Goal: Check status: Check status

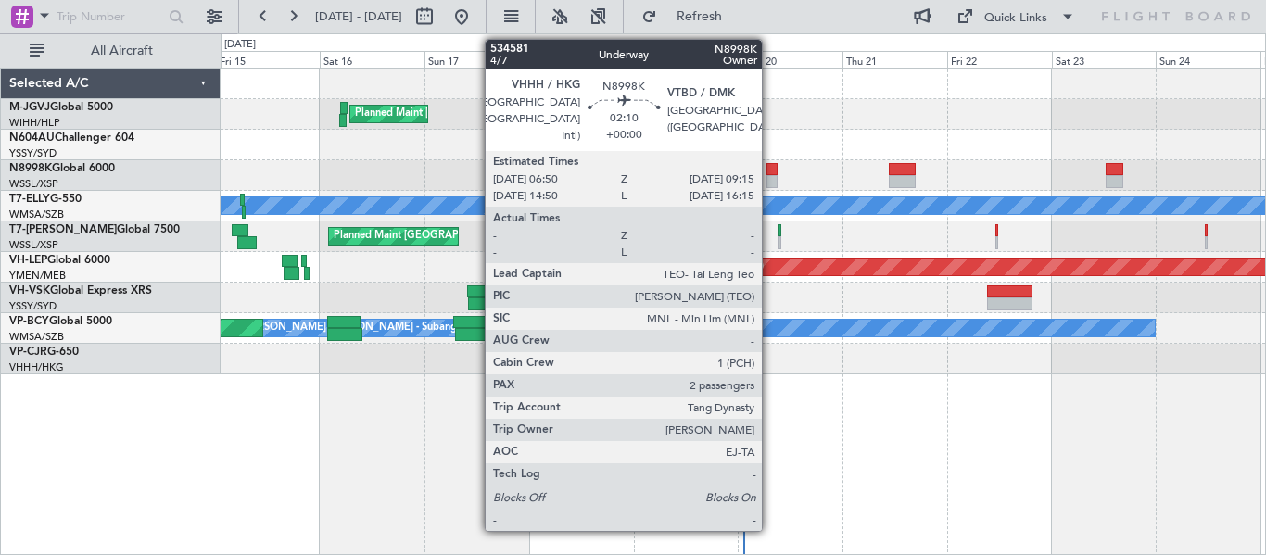
click at [770, 175] on div at bounding box center [772, 181] width 11 height 13
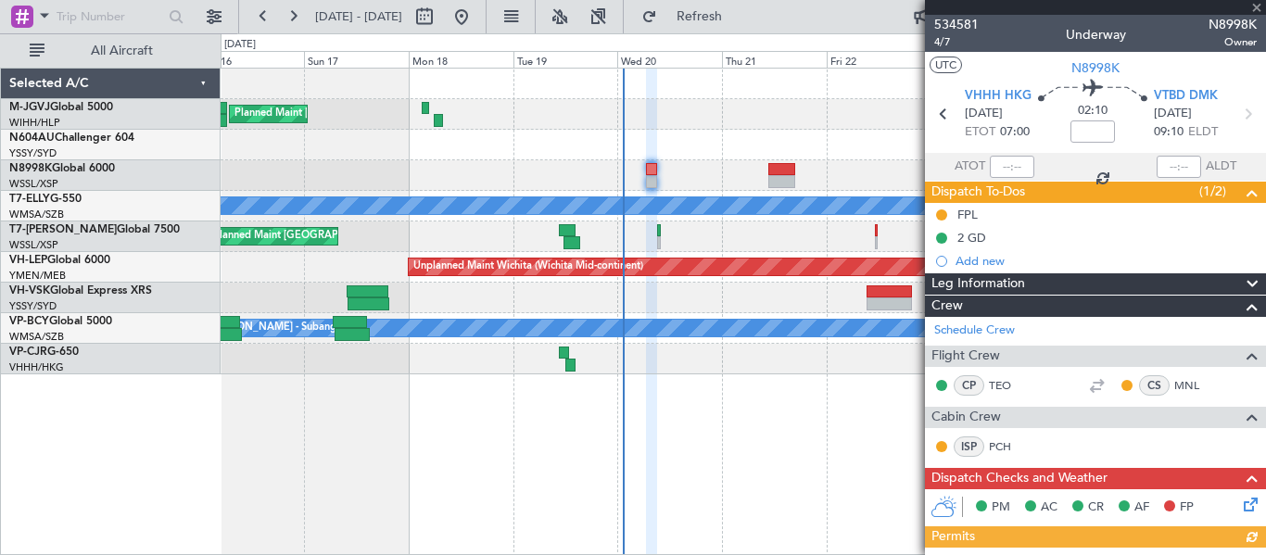
click at [693, 177] on div at bounding box center [743, 175] width 1045 height 31
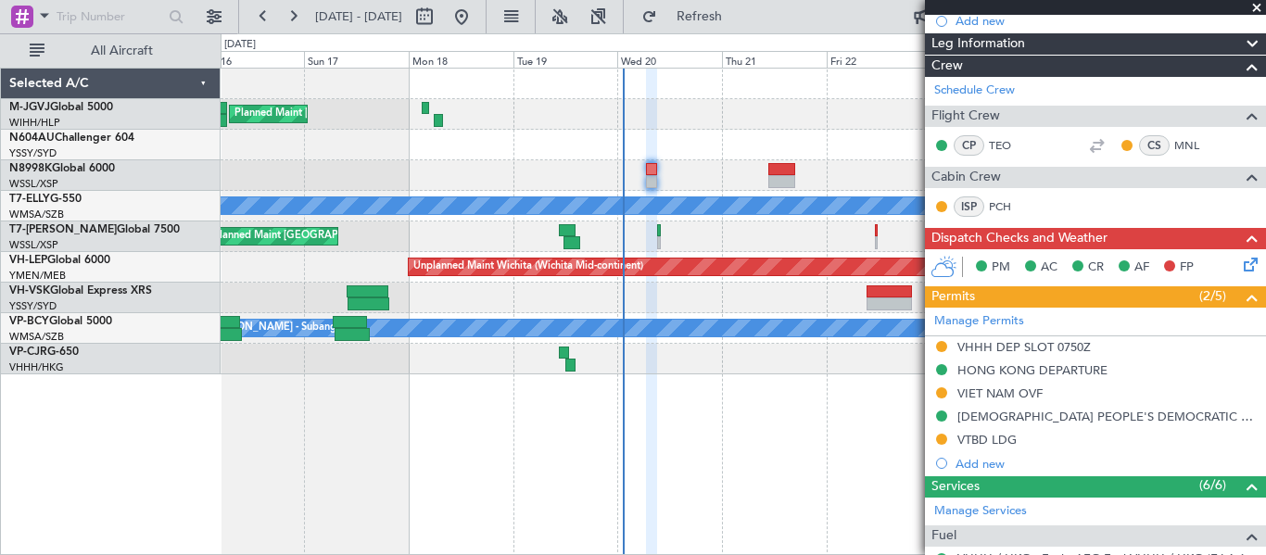
scroll to position [242, 0]
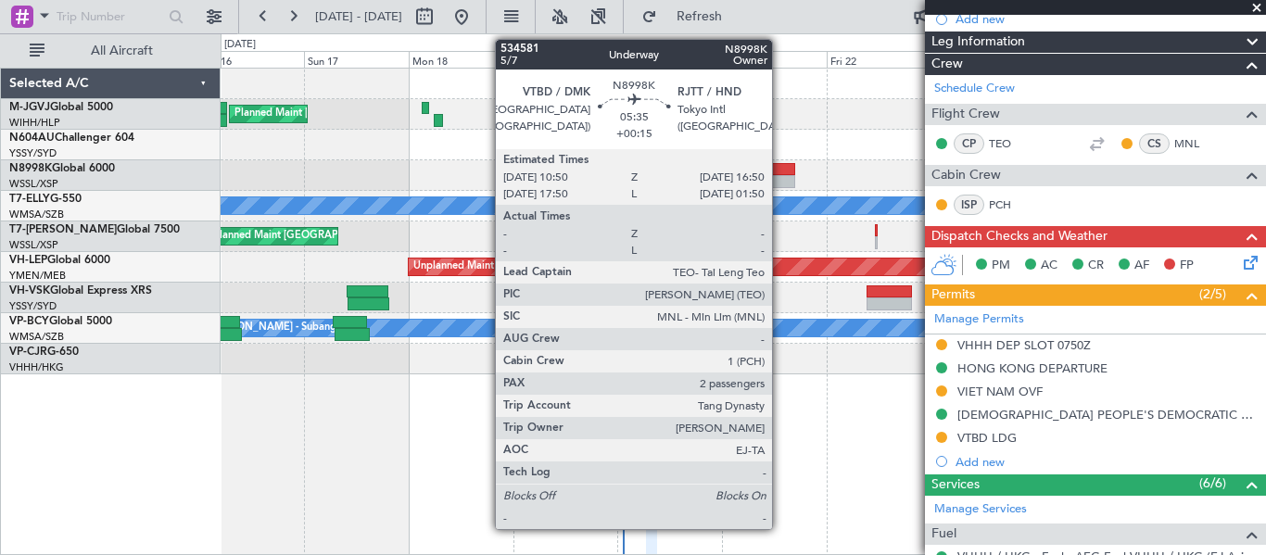
click at [781, 179] on div at bounding box center [782, 181] width 27 height 13
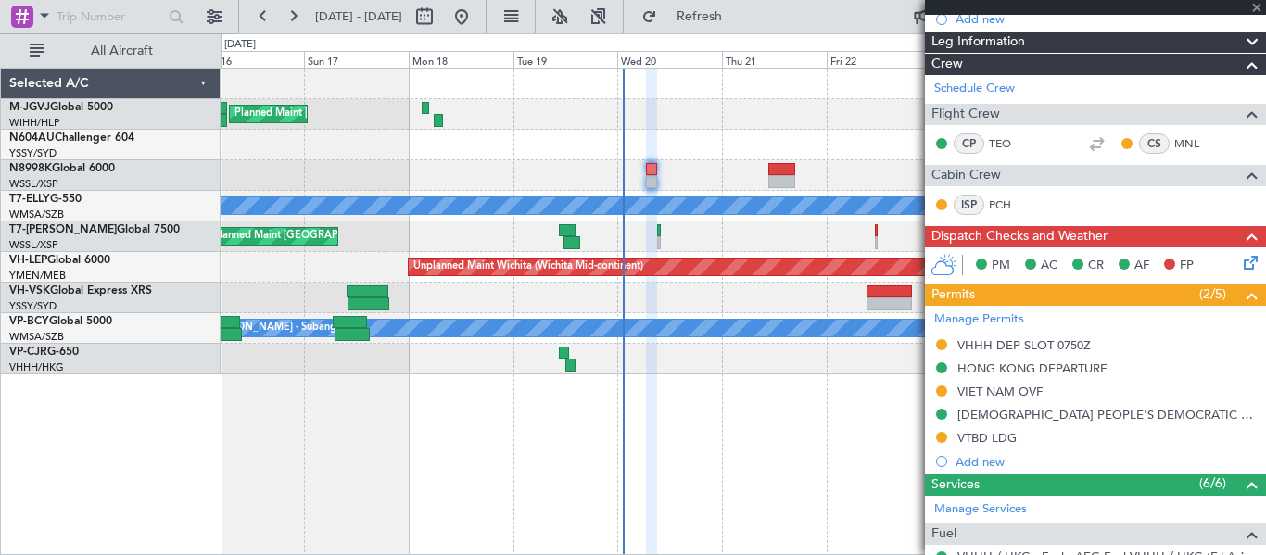
type input "+00:15"
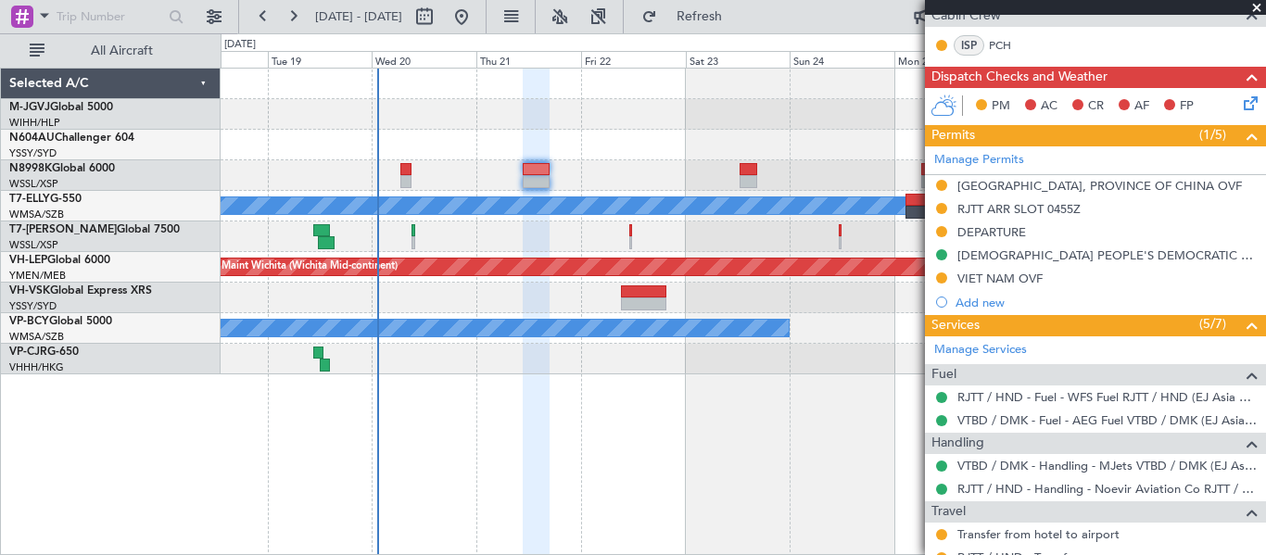
scroll to position [402, 0]
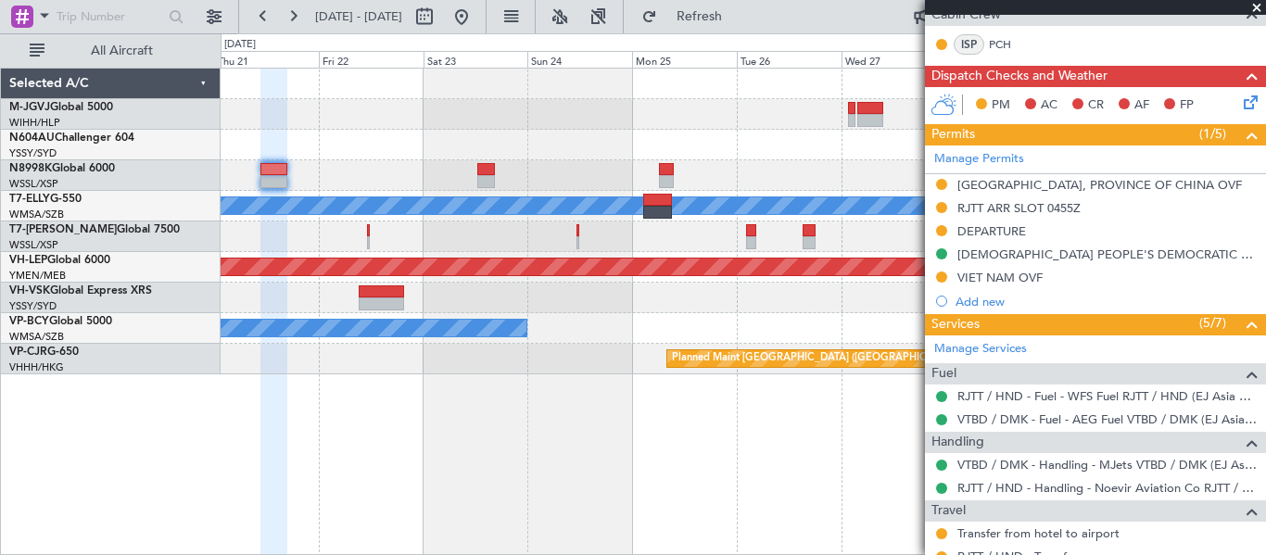
click at [556, 124] on div "Planned Maint [GEOGRAPHIC_DATA] (Seletar) Unplanned Maint [GEOGRAPHIC_DATA] (Su…" at bounding box center [743, 222] width 1045 height 306
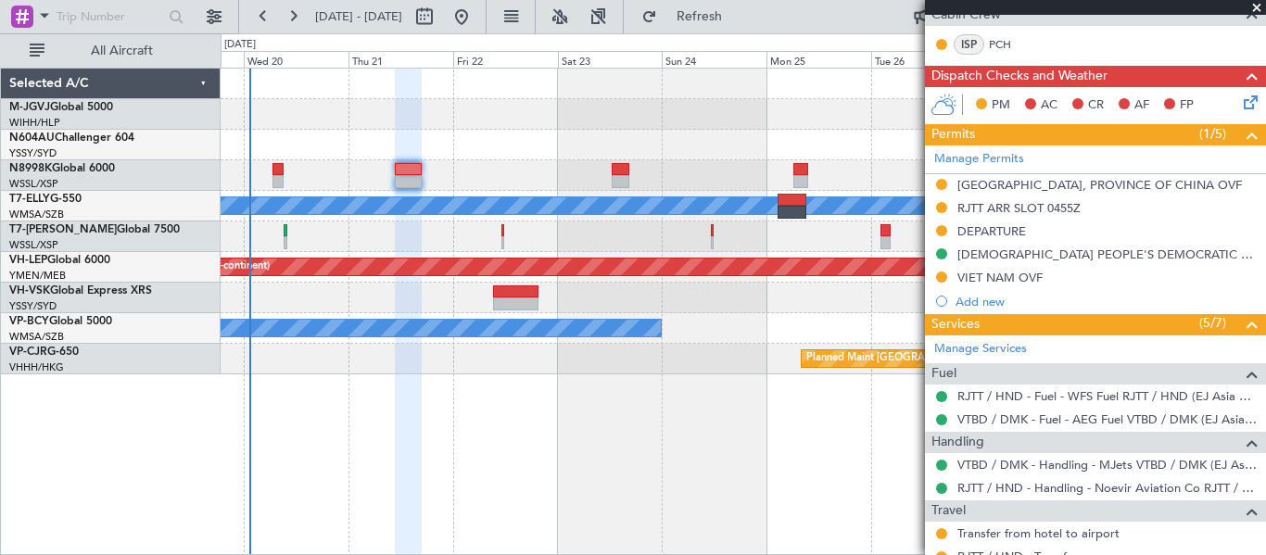
click at [553, 142] on div at bounding box center [743, 145] width 1045 height 31
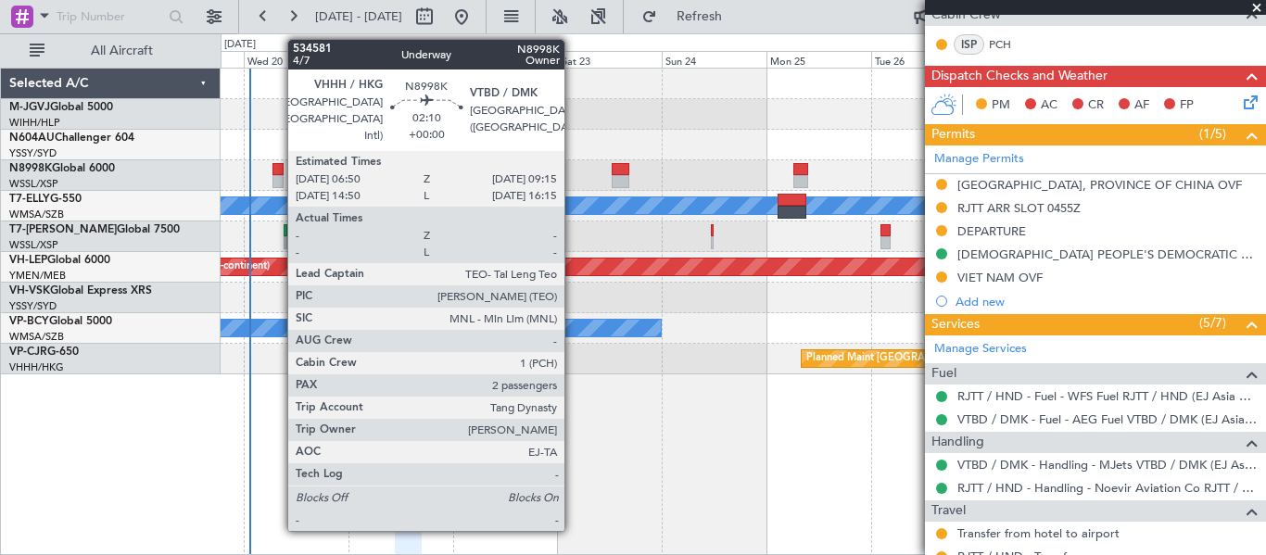
click at [278, 178] on div at bounding box center [278, 181] width 11 height 13
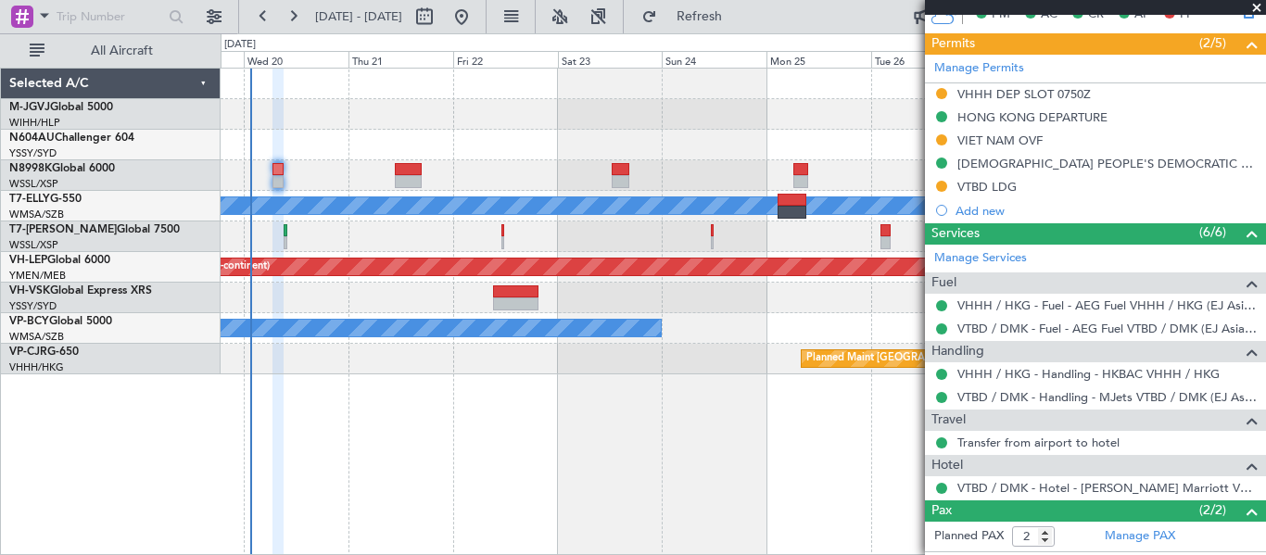
scroll to position [573, 0]
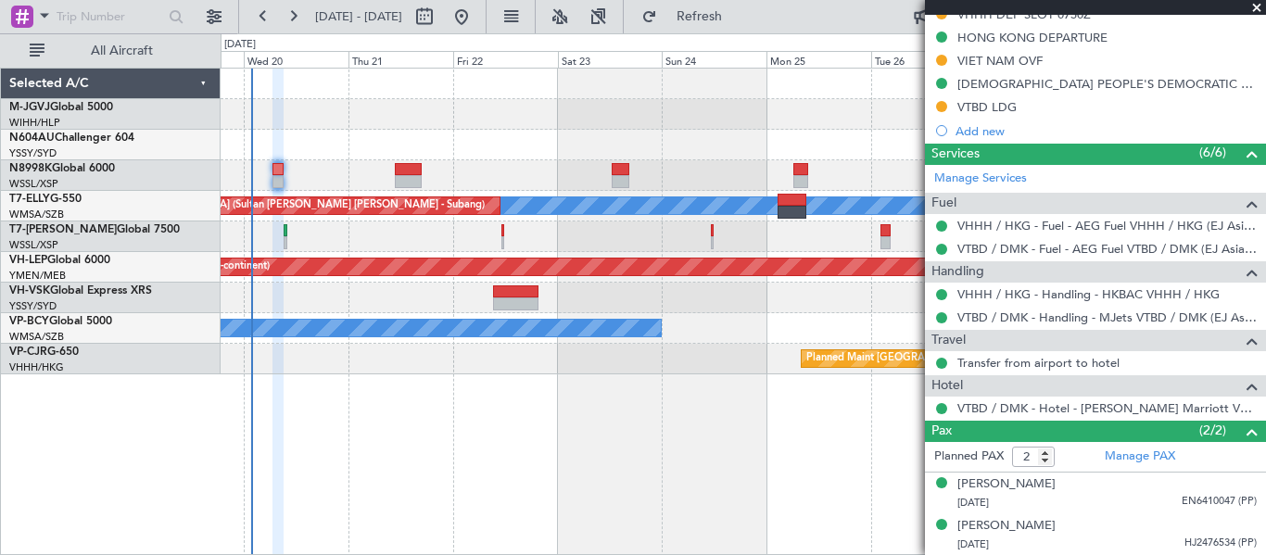
click at [256, 493] on div "Planned Maint [GEOGRAPHIC_DATA] (Seletar) [PERSON_NAME] Unplanned Maint [GEOGRA…" at bounding box center [744, 312] width 1046 height 488
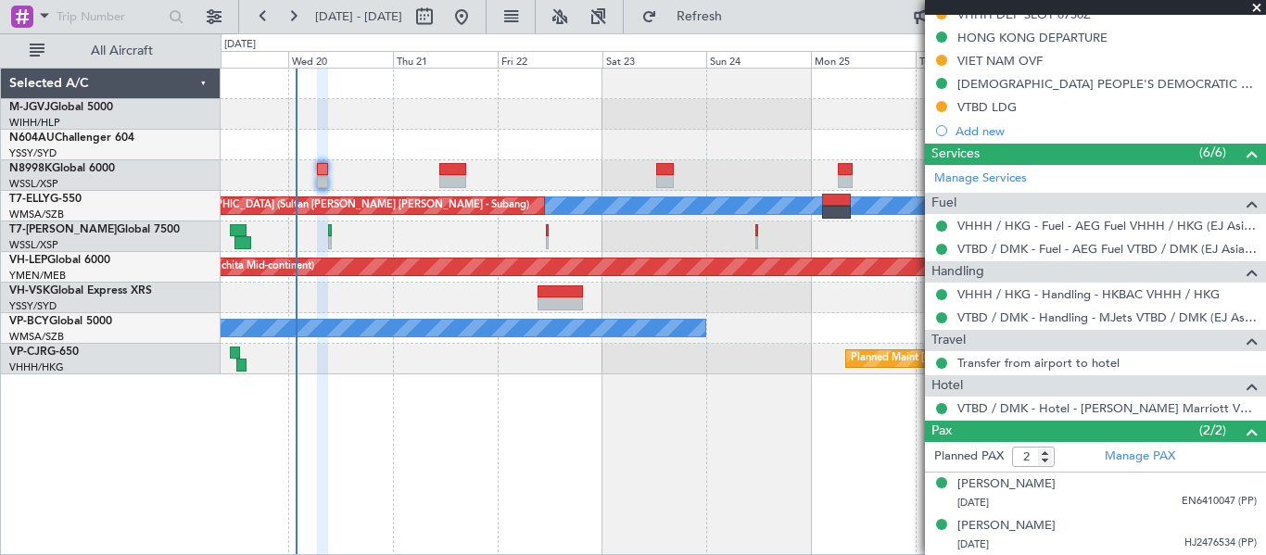
click at [376, 437] on div "Planned Maint [GEOGRAPHIC_DATA] (Seletar) [PERSON_NAME] Unplanned Maint [GEOGRA…" at bounding box center [744, 312] width 1046 height 488
